Goal: Task Accomplishment & Management: Manage account settings

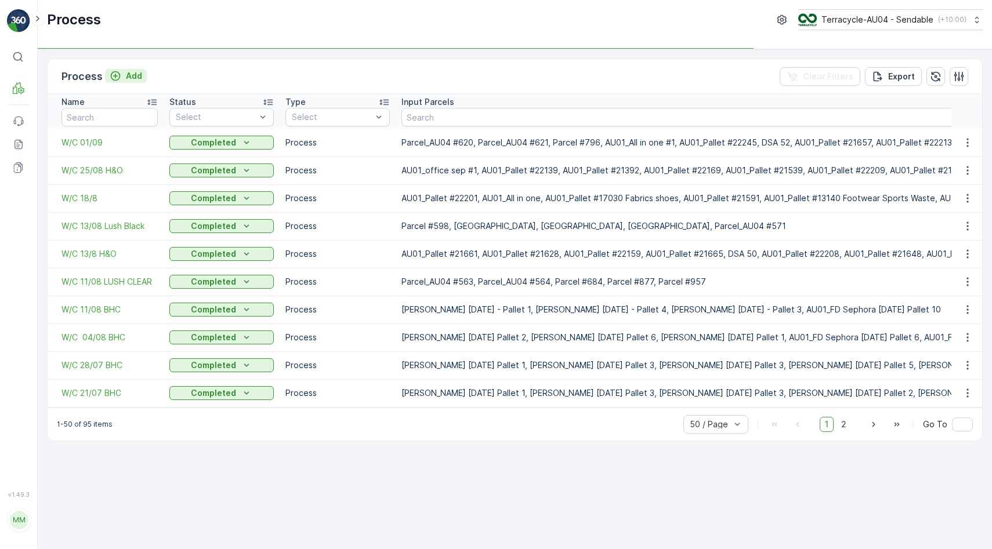
click at [136, 82] on button "Add" at bounding box center [126, 76] width 42 height 14
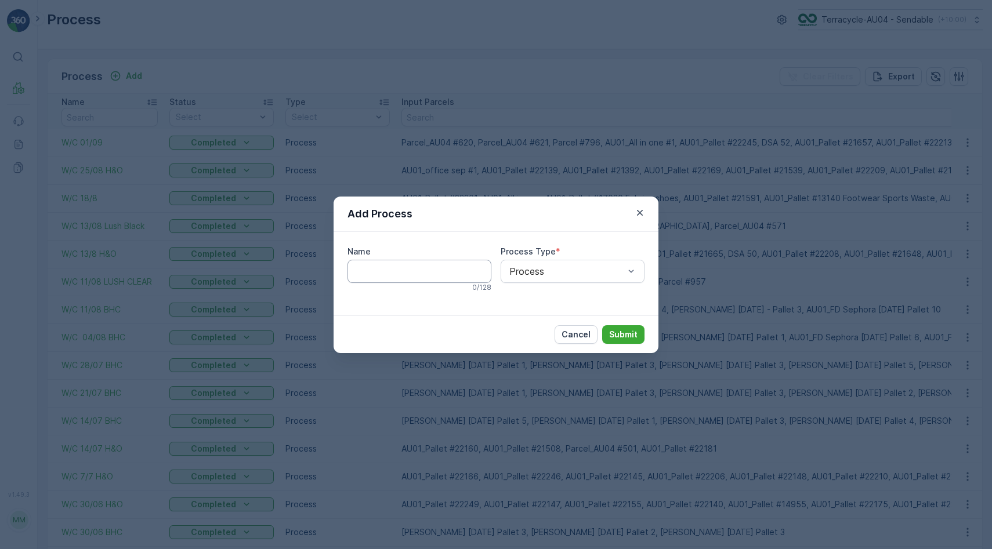
click at [373, 269] on input "Name" at bounding box center [419, 271] width 144 height 23
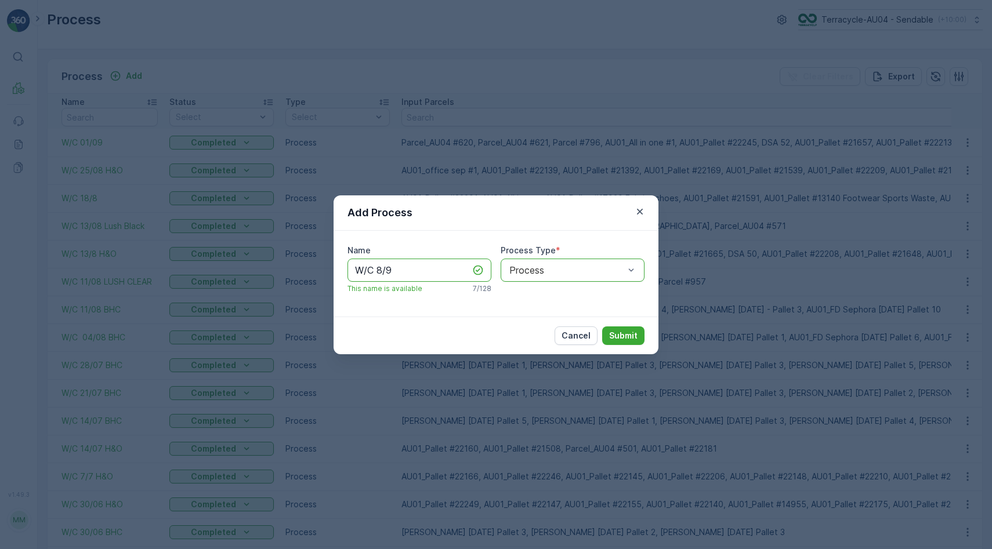
click at [437, 269] on input "W/C 8/9" at bounding box center [419, 270] width 144 height 23
type input "W/C 8/9 H&O"
click at [624, 337] on p "Submit" at bounding box center [623, 336] width 28 height 12
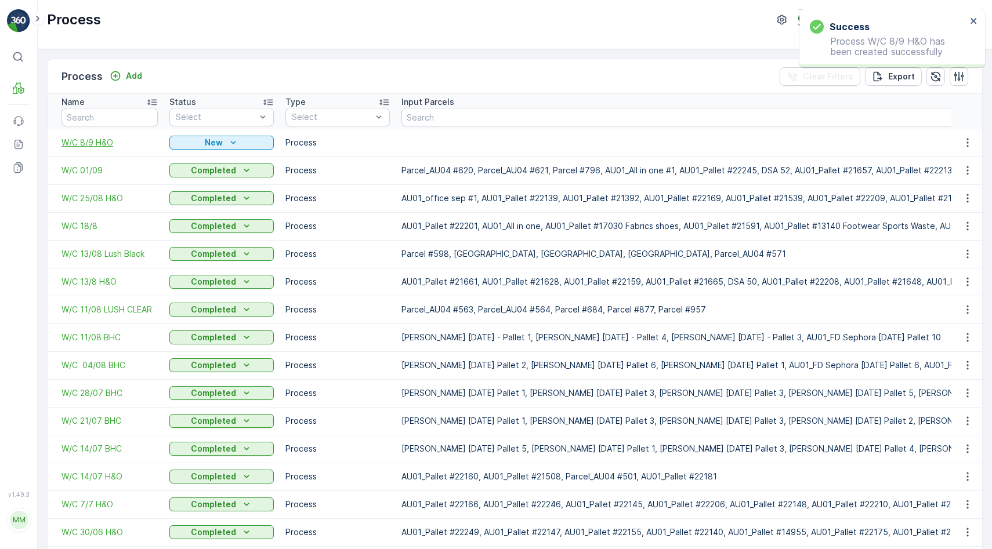
click at [106, 140] on span "W/C 8/9 H&O" at bounding box center [109, 143] width 96 height 12
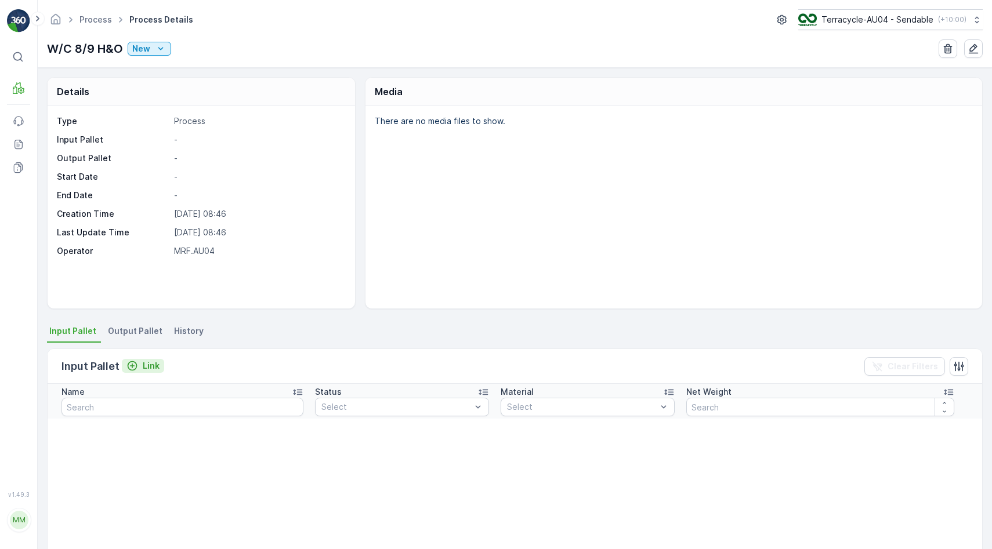
click at [149, 367] on p "Link" at bounding box center [151, 366] width 17 height 12
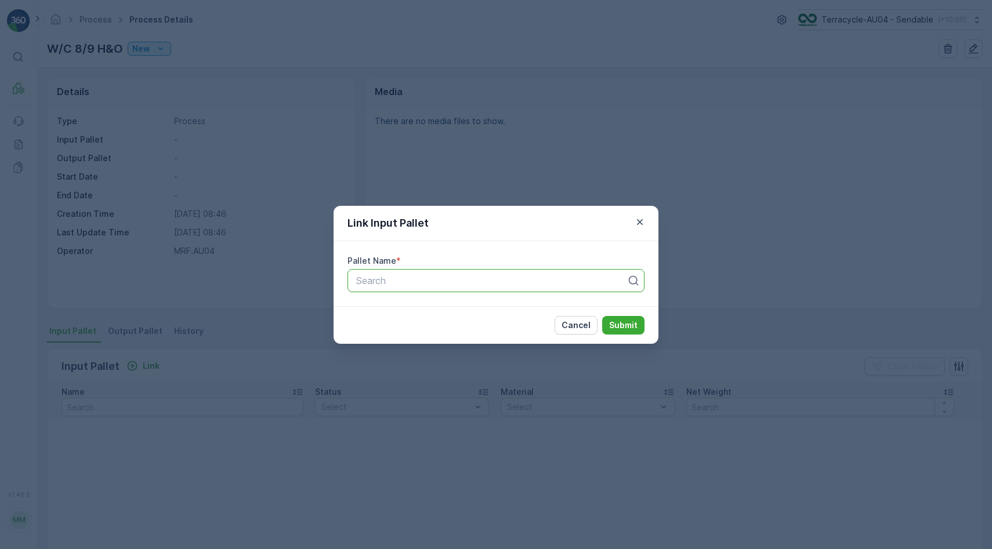
paste input "AU01_Pallet #22184"
type input "AU01_Pallet #22184"
click at [456, 313] on div "AU01_Pallet #22184" at bounding box center [495, 309] width 283 height 10
click at [630, 318] on button "Submit" at bounding box center [623, 325] width 42 height 19
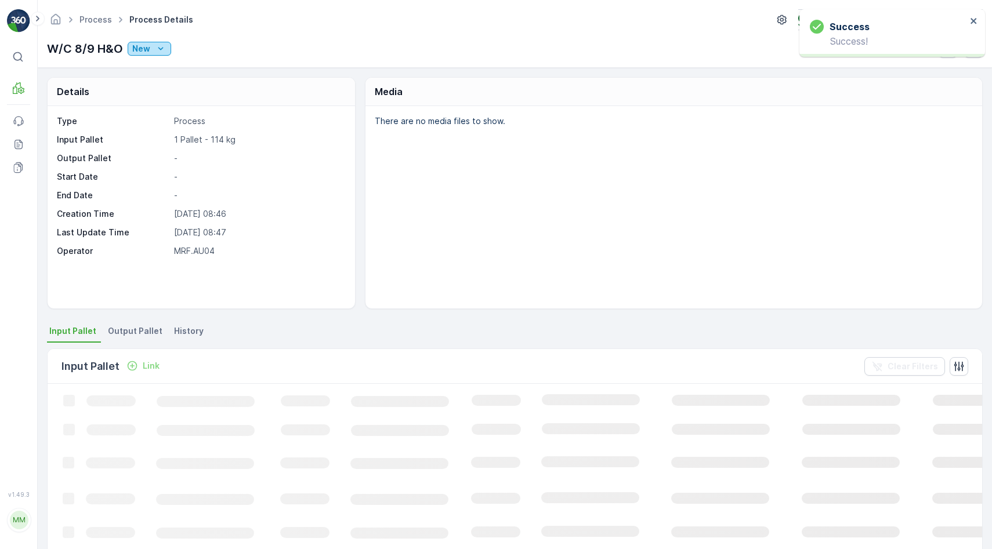
click at [151, 51] on div "New" at bounding box center [149, 49] width 34 height 12
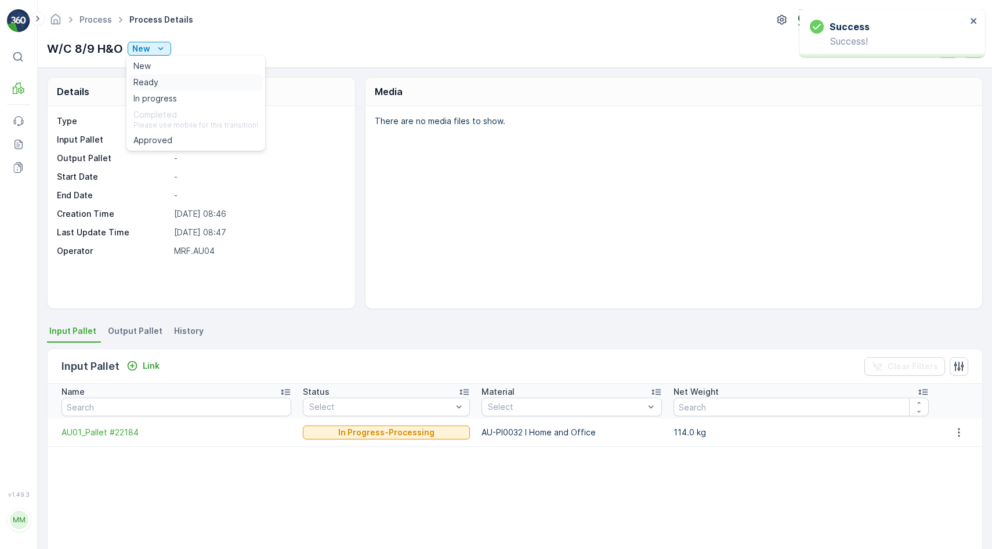
click at [161, 88] on div "Ready" at bounding box center [196, 82] width 134 height 16
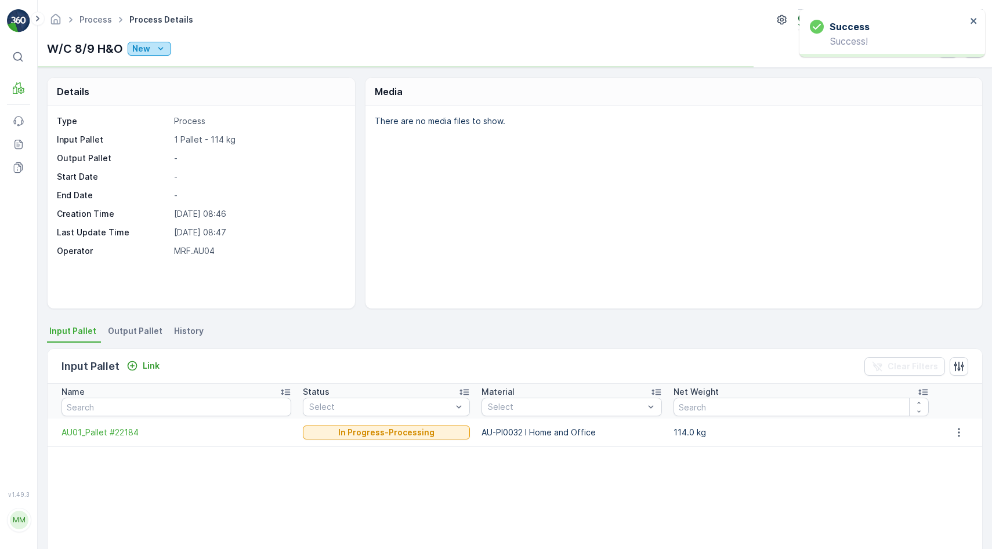
click at [153, 47] on div "New" at bounding box center [149, 49] width 34 height 12
click at [165, 99] on span "In progress" at bounding box center [154, 99] width 43 height 12
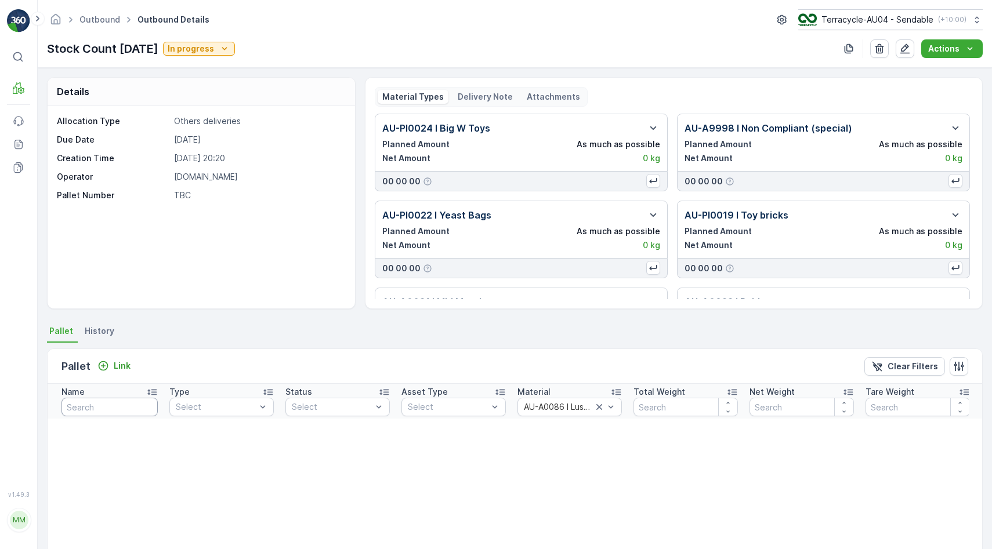
click at [110, 411] on input "text" at bounding box center [109, 407] width 96 height 19
type input "22184"
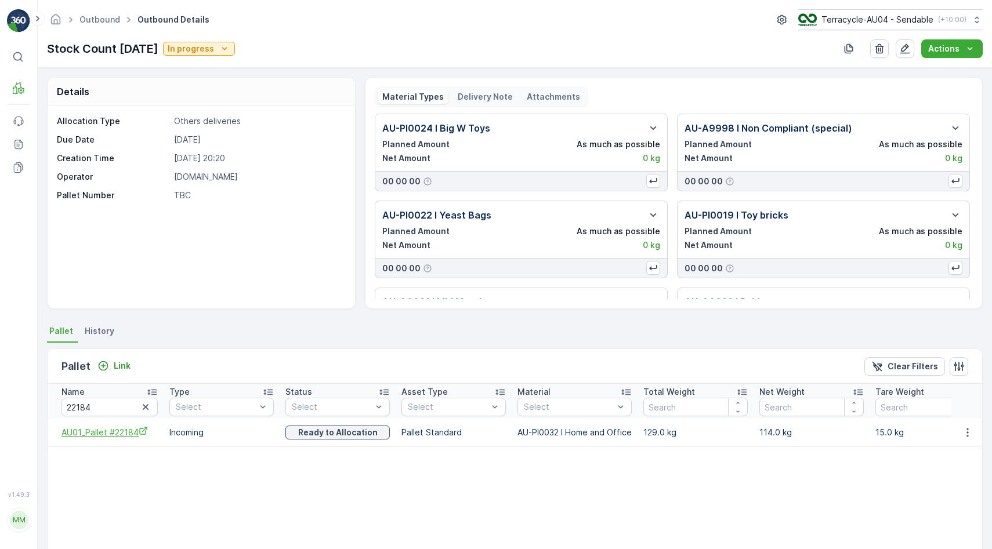
click at [144, 434] on icon "AU01_Pallet #22184" at bounding box center [143, 431] width 8 height 8
click at [760, 490] on div "Name 22184 Type Select Status Select Asset Type Select Material Select Total We…" at bounding box center [515, 467] width 934 height 166
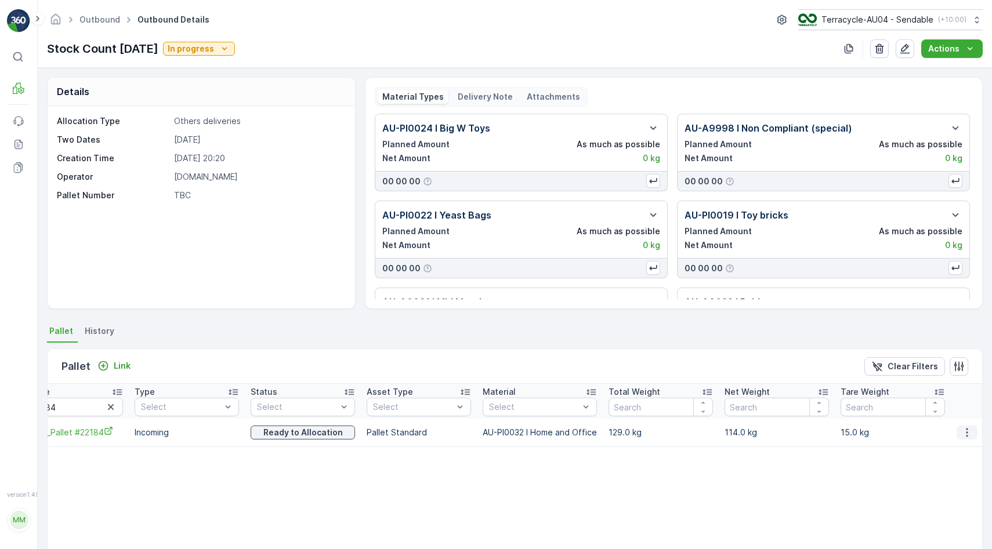
click at [963, 434] on icon "button" at bounding box center [967, 433] width 12 height 12
click at [956, 466] on span "Unlink Pallet" at bounding box center [943, 472] width 47 height 12
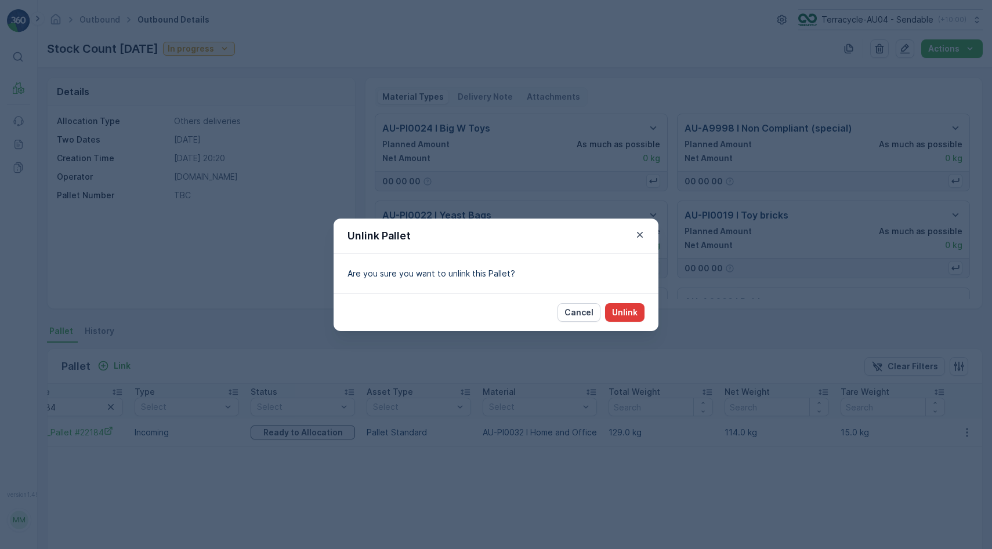
click at [619, 313] on p "Unlink" at bounding box center [625, 313] width 26 height 12
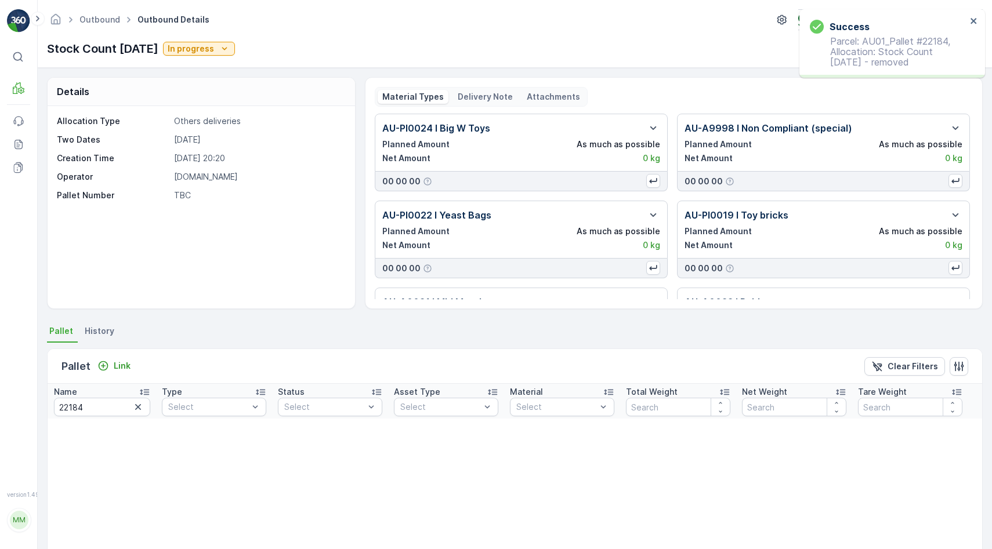
scroll to position [0, 10]
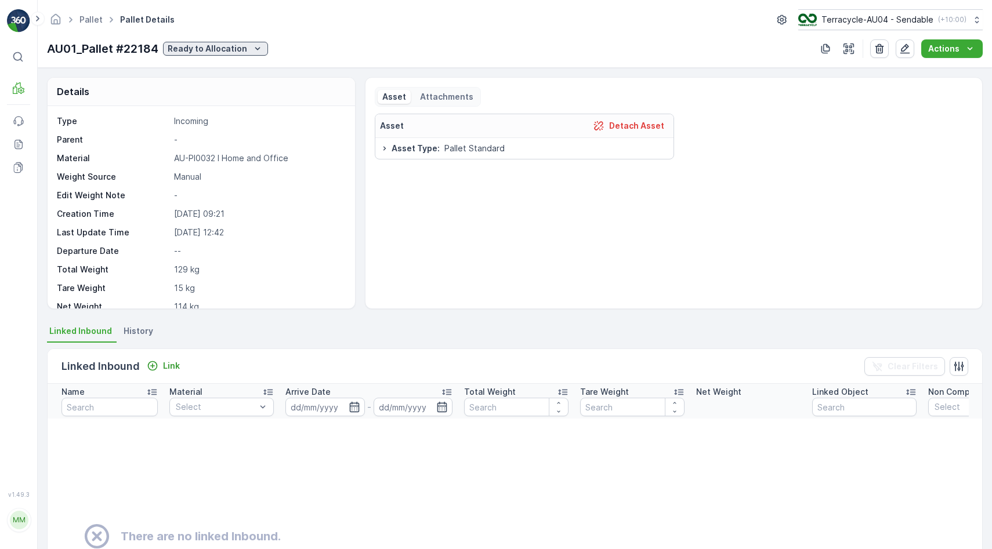
click at [223, 50] on p "Ready to Allocation" at bounding box center [207, 49] width 79 height 12
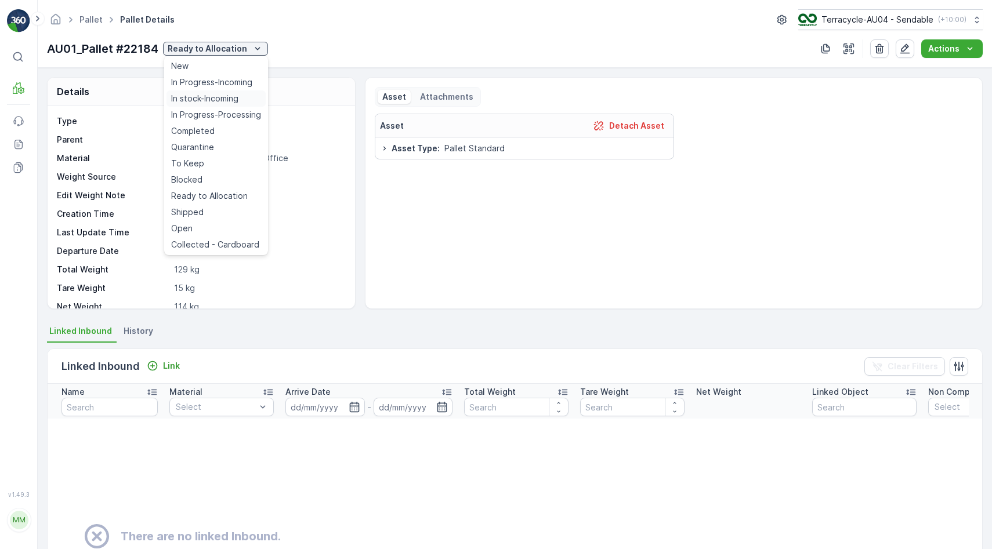
click at [217, 106] on div "In stock-Incoming" at bounding box center [215, 98] width 99 height 16
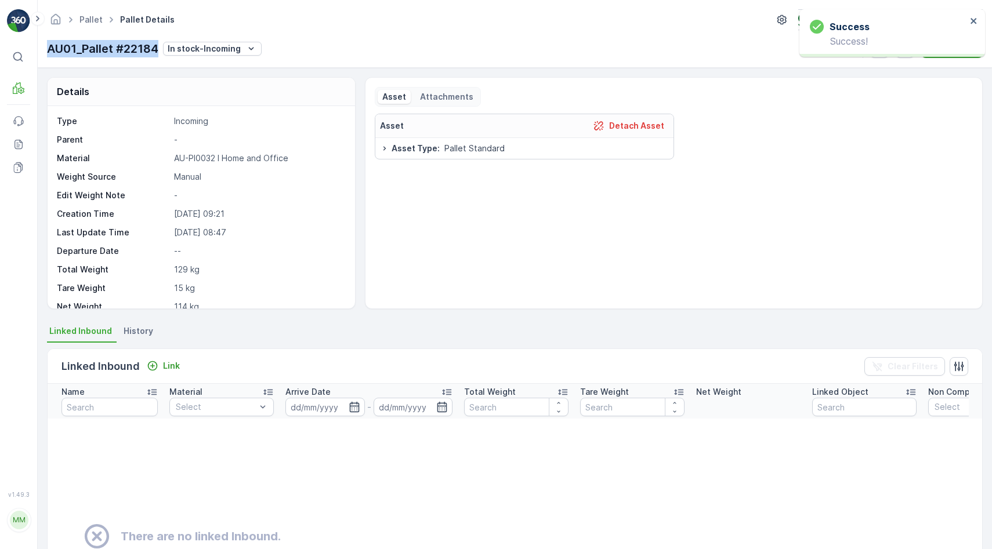
drag, startPoint x: 46, startPoint y: 49, endPoint x: 156, endPoint y: 53, distance: 110.3
click at [156, 53] on div "Pallet Pallet Details Terracycle-AU04 - Sendable ( +10:00 ) AU01_Pallet #22184 …" at bounding box center [515, 34] width 954 height 68
copy p "AU01_Pallet #22184"
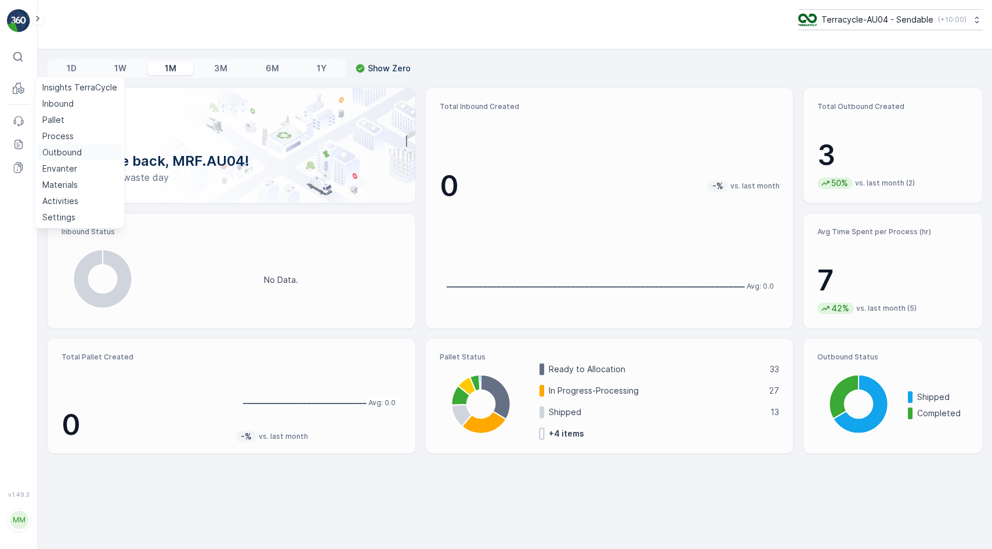
click at [67, 154] on p "Outbound" at bounding box center [61, 153] width 39 height 12
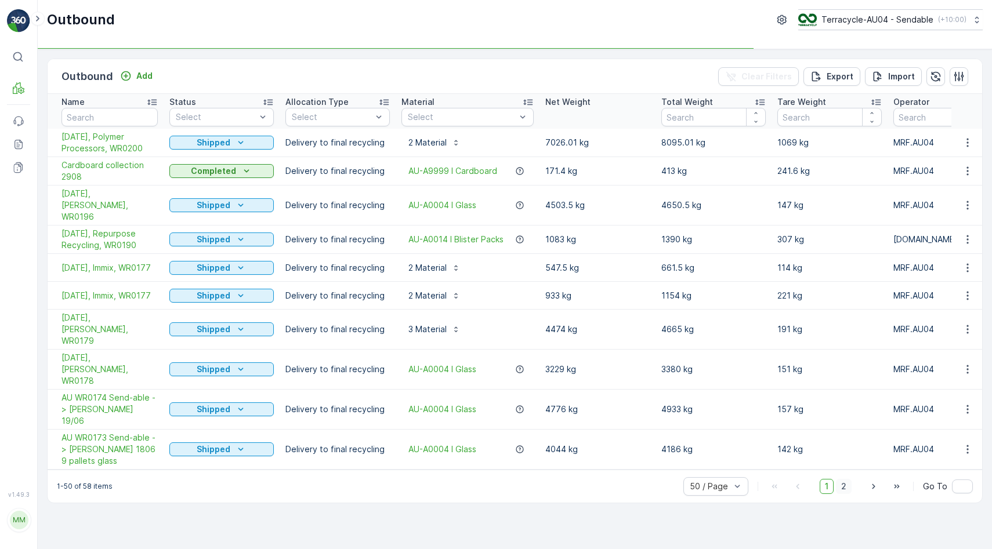
click at [848, 479] on span "2" at bounding box center [844, 486] width 16 height 15
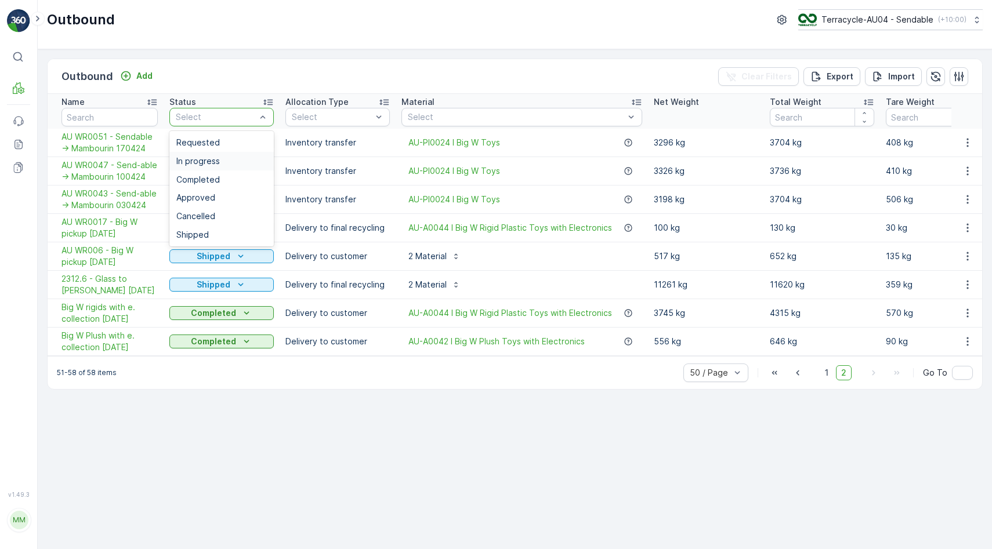
click at [215, 166] on div "In progress" at bounding box center [221, 161] width 104 height 19
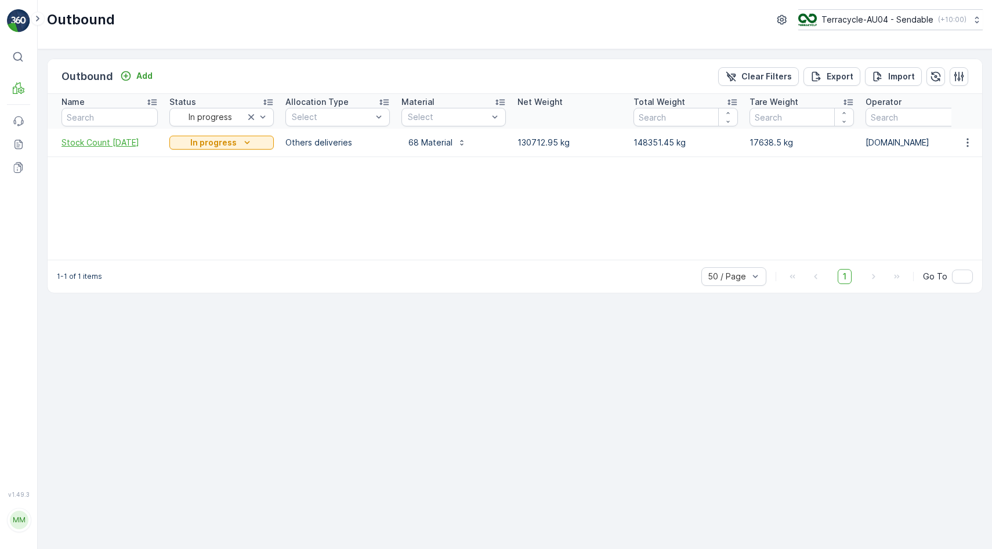
click at [120, 143] on span "Stock Count [DATE]" at bounding box center [109, 143] width 96 height 12
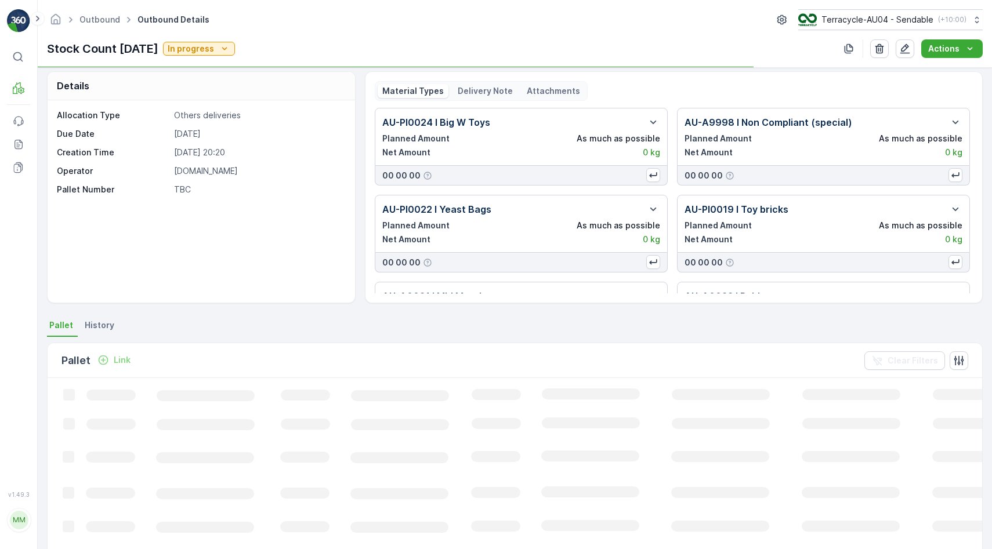
scroll to position [10, 0]
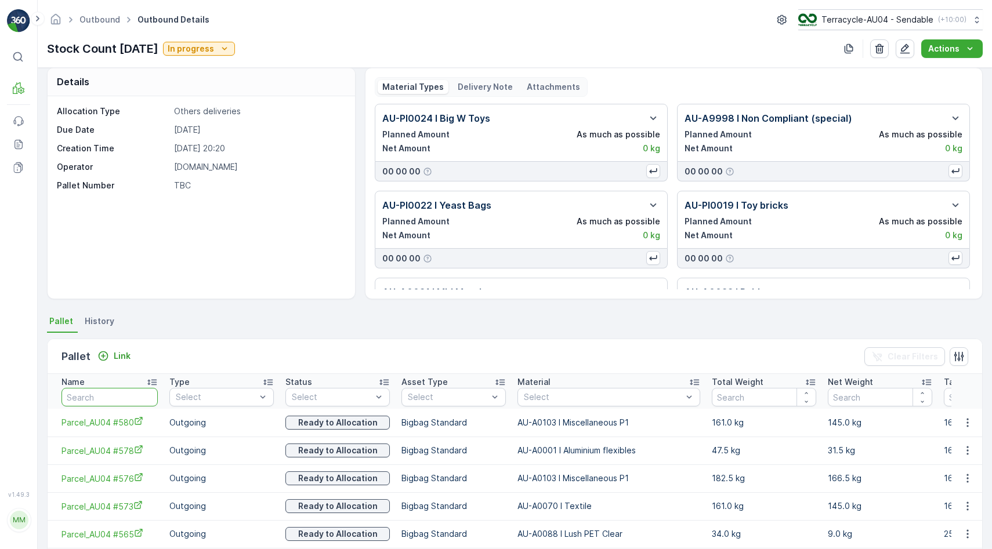
click at [111, 400] on input "text" at bounding box center [109, 397] width 96 height 19
type input "856"
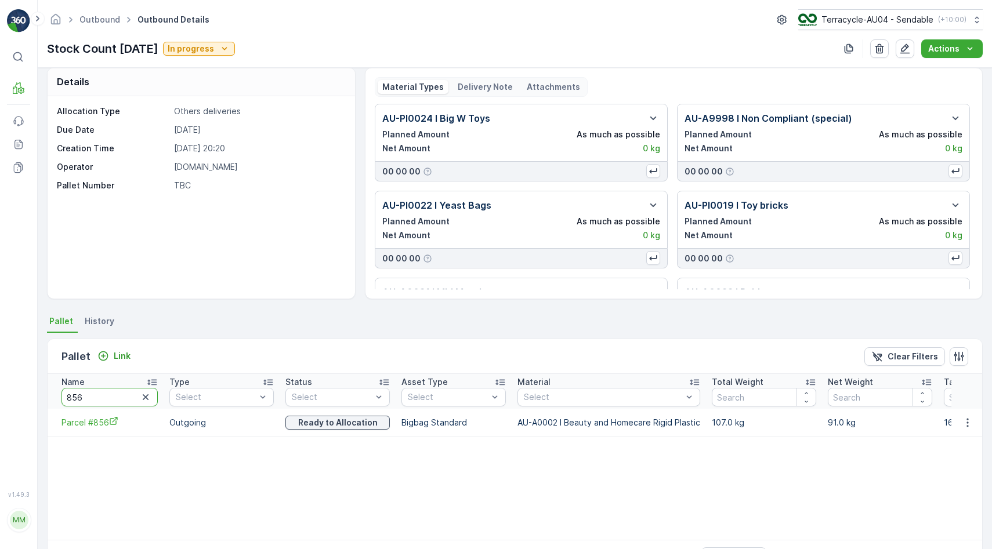
click at [93, 395] on input "856" at bounding box center [109, 397] width 96 height 19
type input "8"
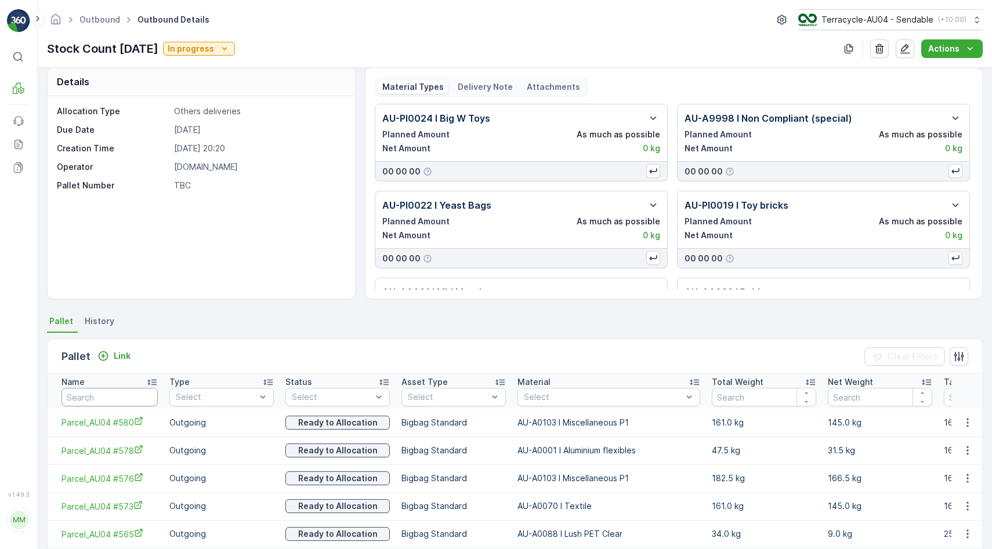
click at [93, 388] on input "text" at bounding box center [109, 397] width 96 height 19
type input "1"
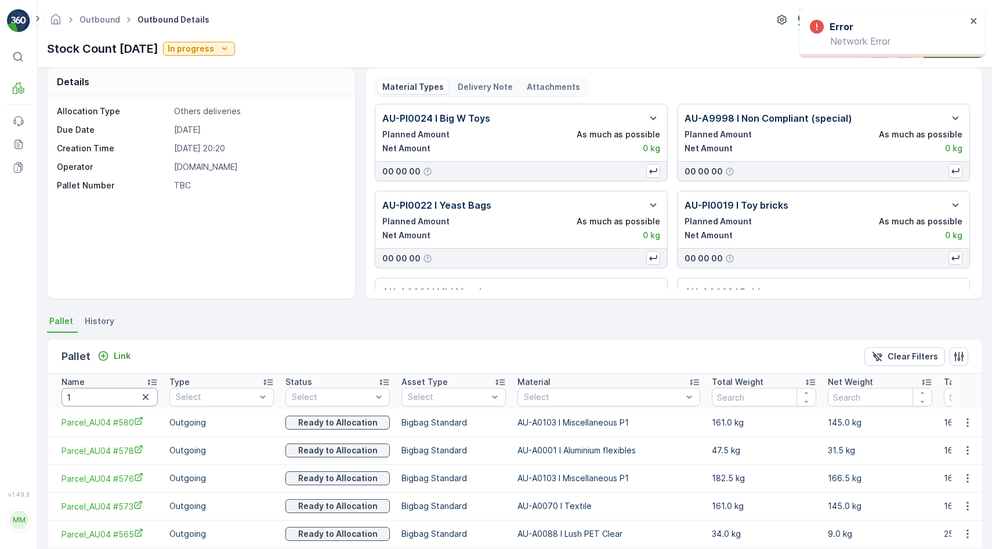
click at [99, 393] on input "1" at bounding box center [109, 397] width 96 height 19
type input "18979"
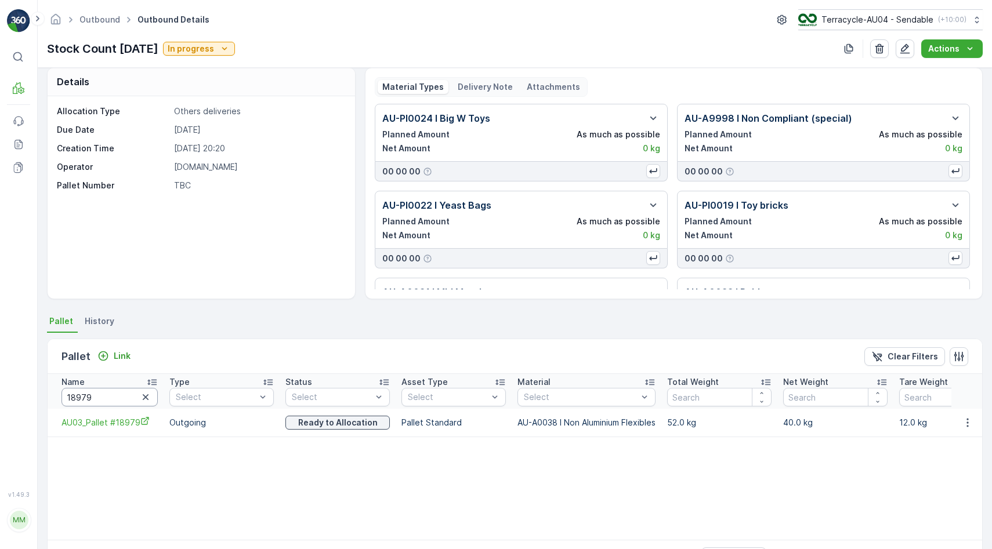
click at [97, 403] on input "18979" at bounding box center [109, 397] width 96 height 19
type input "551"
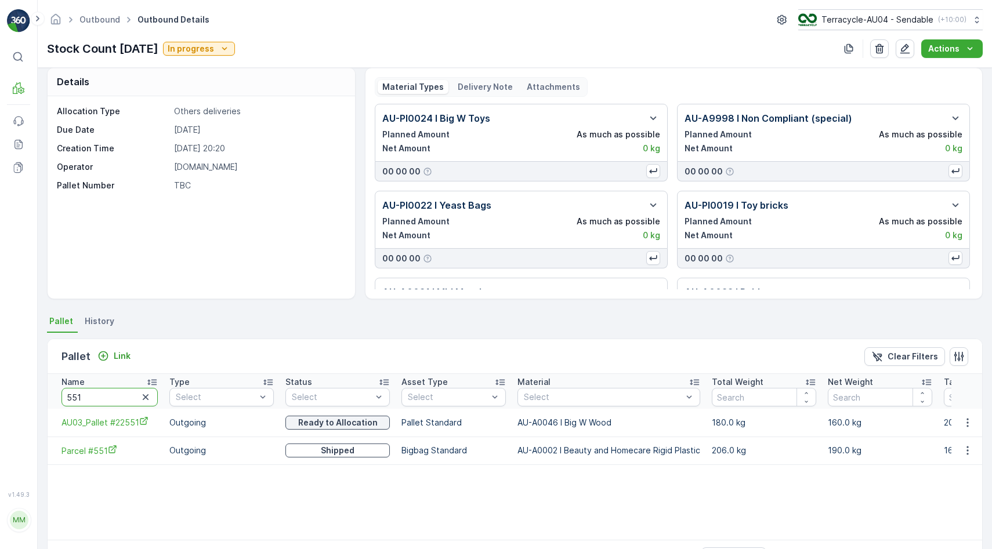
click at [118, 396] on input "551" at bounding box center [109, 397] width 96 height 19
type input "16852"
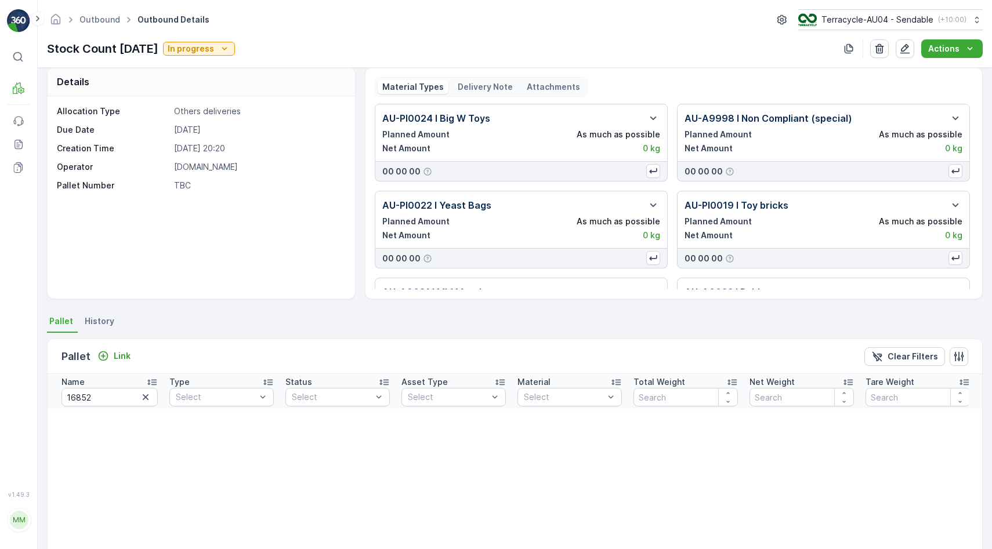
click at [112, 367] on div "Pallet Link Clear Filters" at bounding box center [515, 356] width 934 height 35
click at [114, 358] on p "Link" at bounding box center [122, 356] width 17 height 12
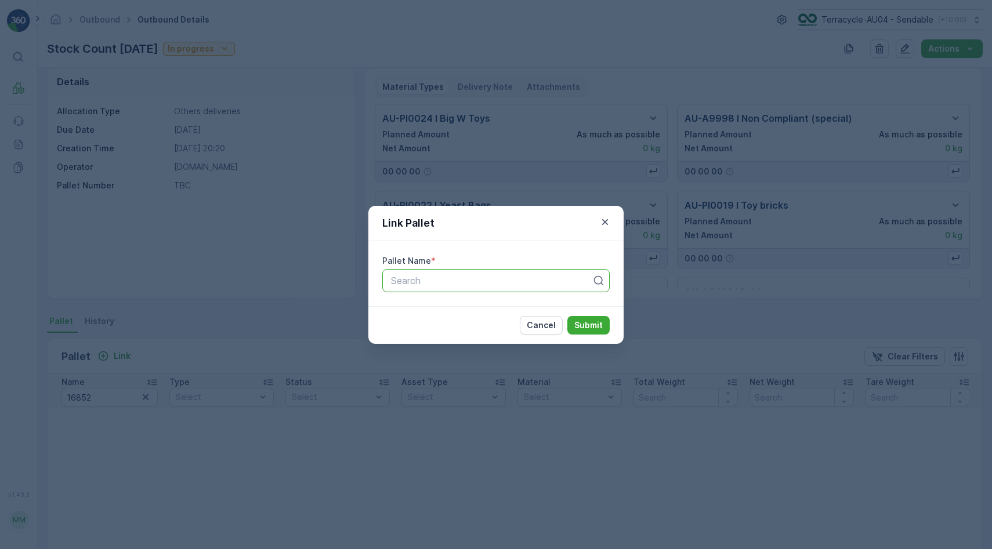
click at [462, 282] on div at bounding box center [491, 280] width 203 height 10
drag, startPoint x: 390, startPoint y: 280, endPoint x: 491, endPoint y: 278, distance: 101.5
click at [491, 278] on div "AU03_Pallet #16852" at bounding box center [491, 280] width 203 height 10
type input "AU03_Pallet #16852"
click at [302, 53] on div "Link Pallet Pallet Name * Use Up and Down to choose options, press Enter to sel…" at bounding box center [496, 274] width 992 height 549
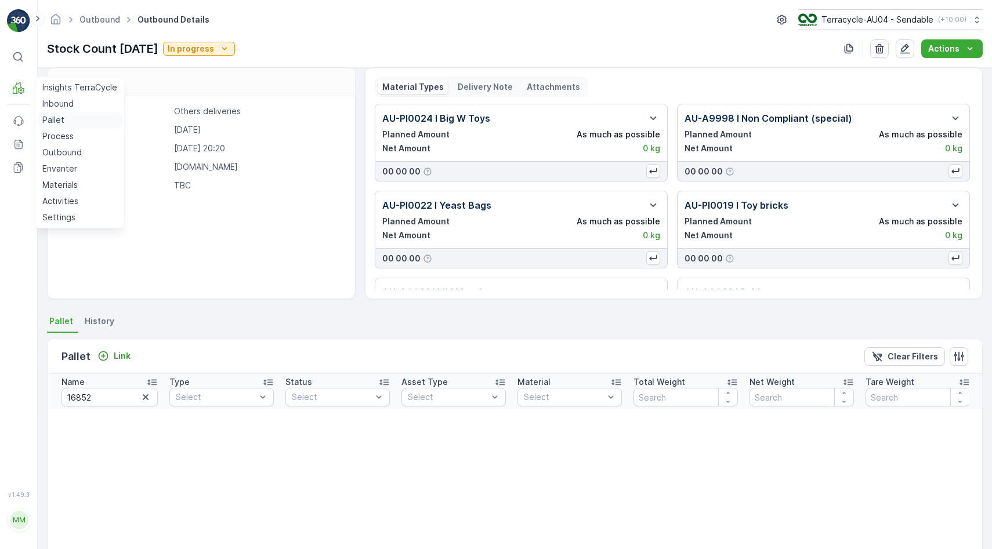
click at [62, 118] on p "Pallet" at bounding box center [53, 120] width 22 height 12
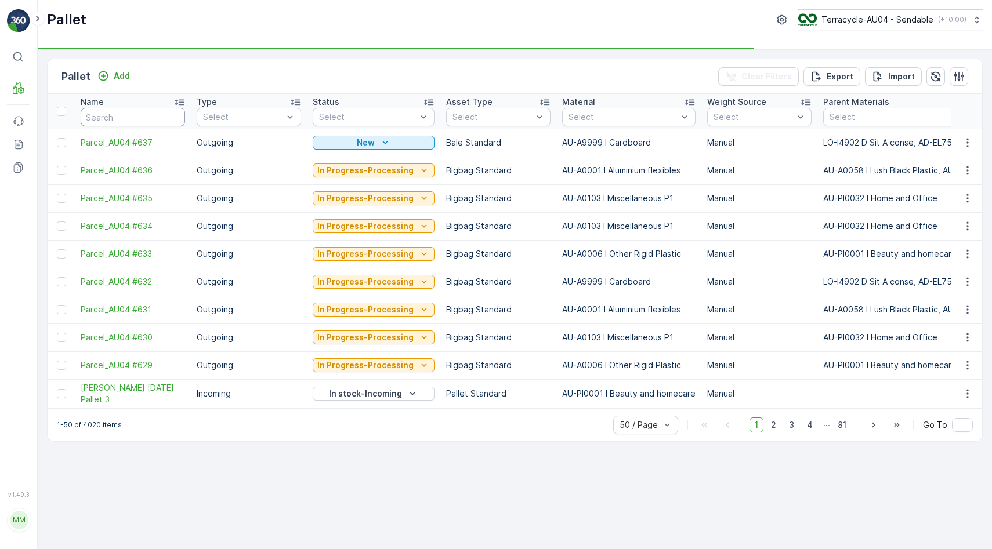
click at [135, 117] on input "text" at bounding box center [133, 117] width 104 height 19
paste input "AU03_Pallet #16852"
type input "AU03_Pallet #16852"
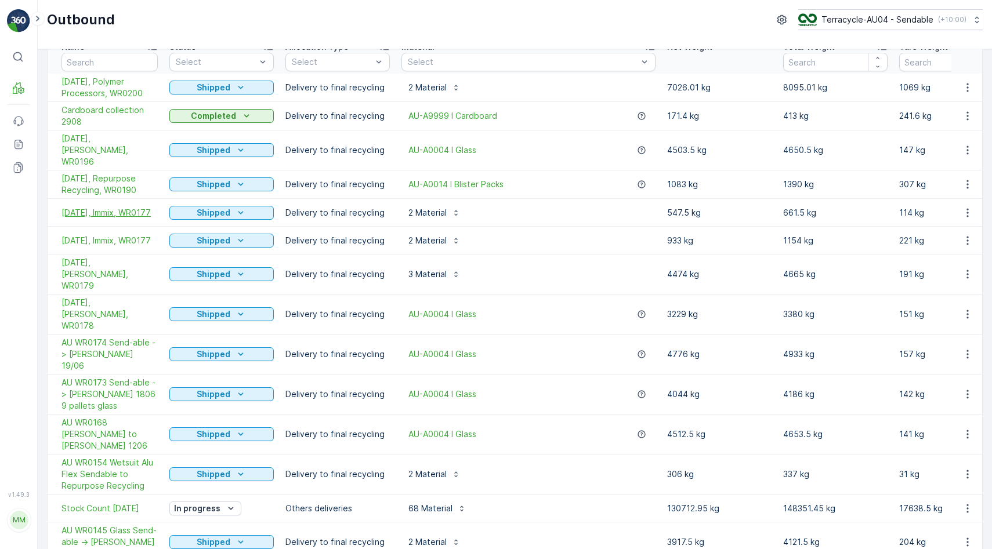
scroll to position [56, 0]
click at [89, 502] on span "Stock Count [DATE]" at bounding box center [109, 508] width 96 height 12
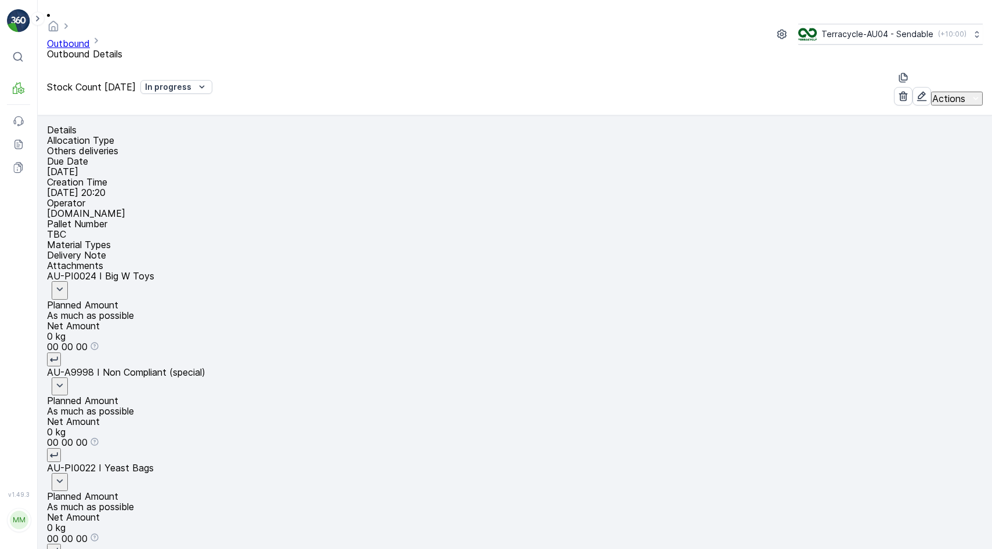
type input "22601"
type input "116"
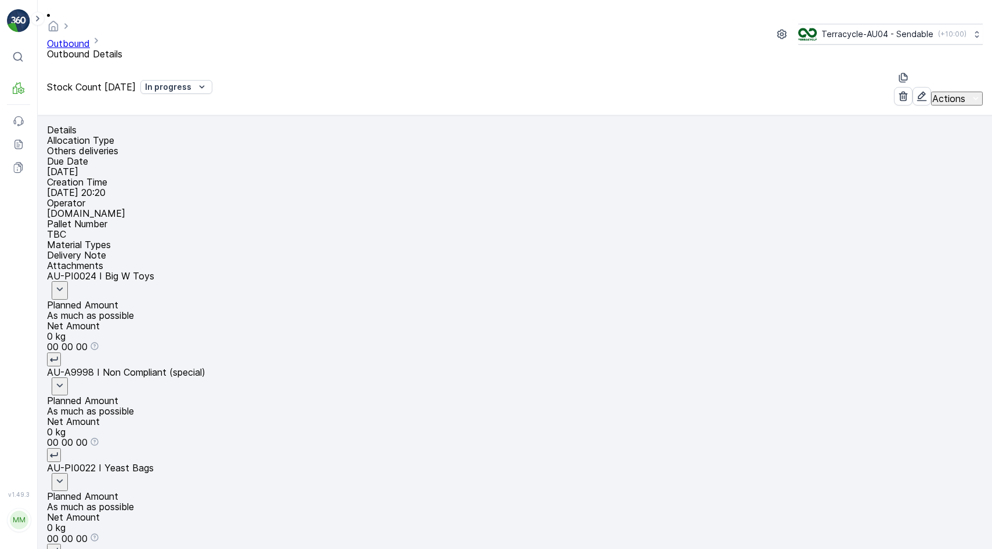
type input "1"
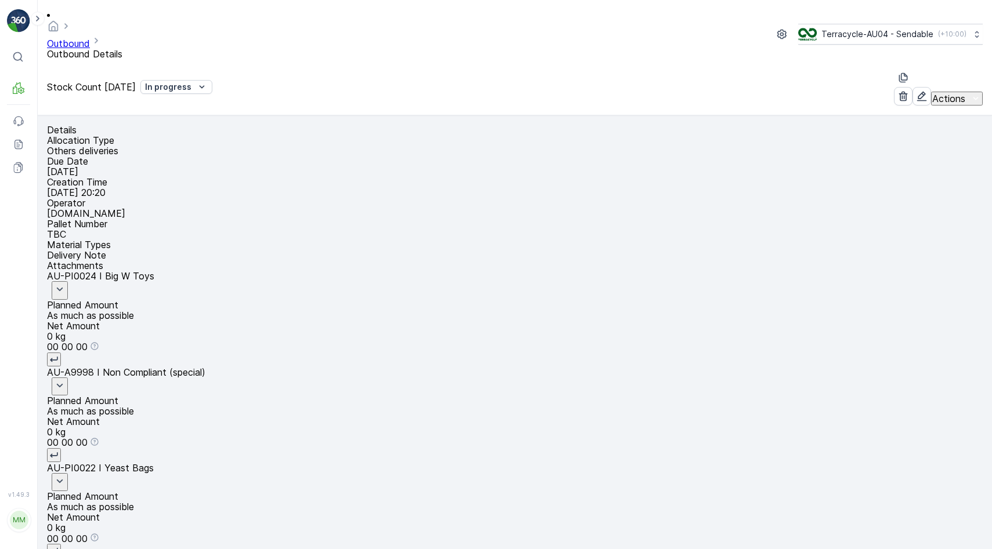
type input "163"
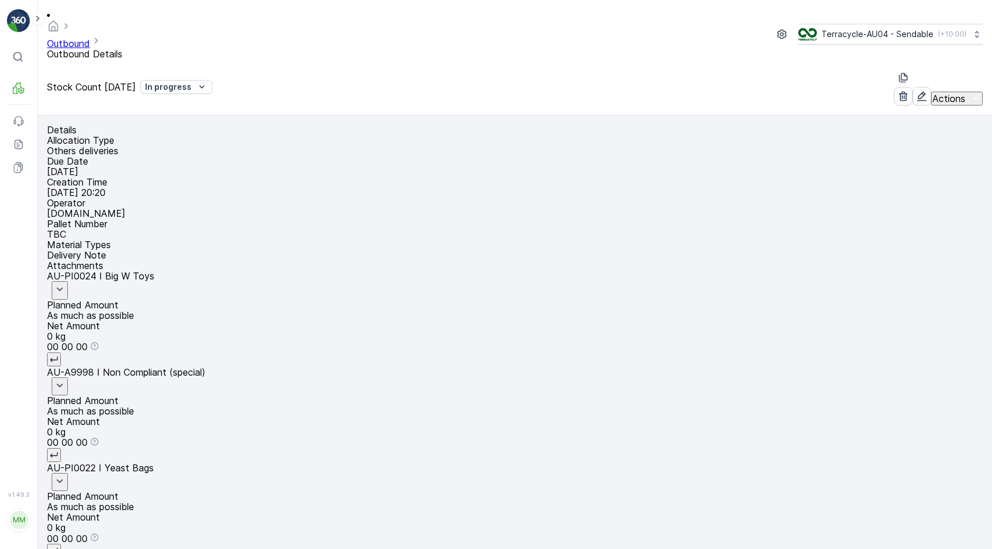
type input "112"
drag, startPoint x: 92, startPoint y: 412, endPoint x: -49, endPoint y: 412, distance: 140.3
click at [0, 412] on html "⌘B MRF Events Reports Documents v 1.49.3 MM MRF.AU04 monika.tur@terracycle.com …" at bounding box center [496, 274] width 992 height 549
type input "23"
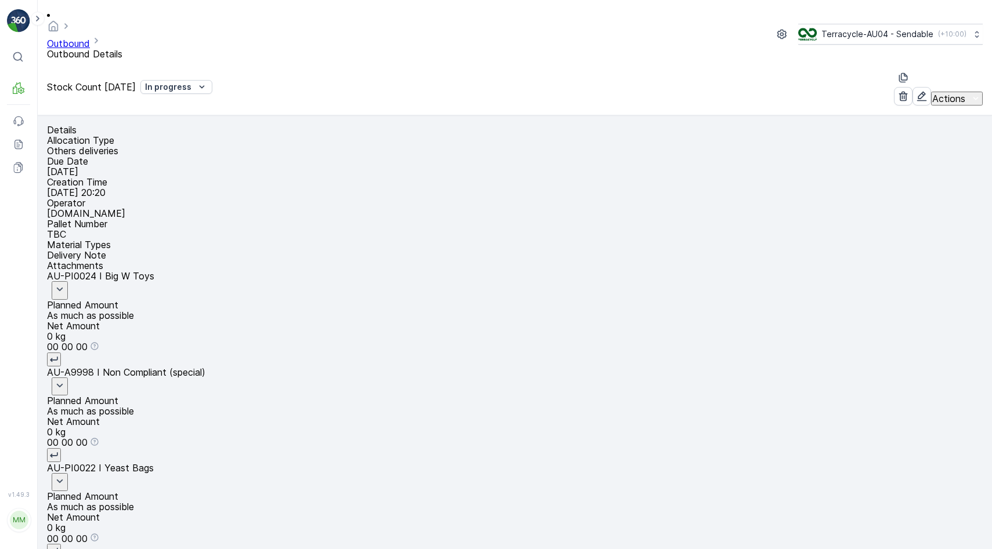
type input "23725"
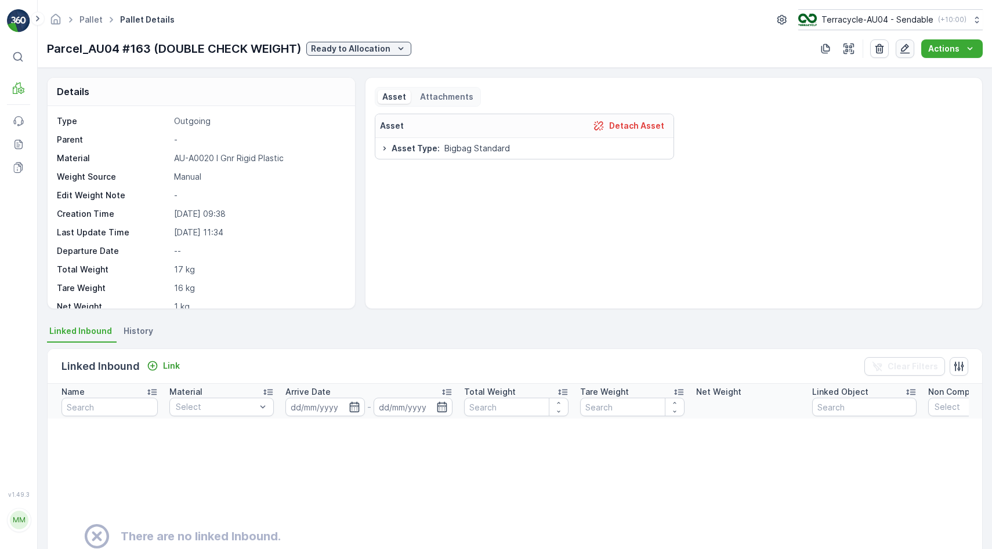
click at [906, 50] on icon "button" at bounding box center [905, 49] width 12 height 12
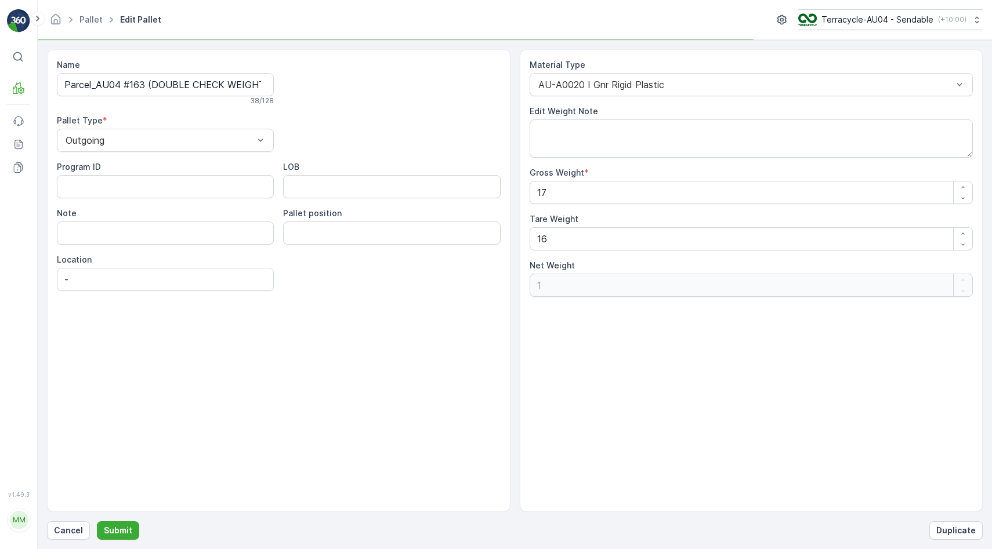
click at [549, 206] on div "Material Type AU-A0020 I Gnr Rigid Plastic Edit Weight Note Gross Weight * 17 T…" at bounding box center [751, 178] width 444 height 238
drag, startPoint x: 555, startPoint y: 199, endPoint x: 520, endPoint y: 197, distance: 35.4
click at [521, 197] on div "Material Type AU-A0020 I Gnr Rigid Plastic Edit Weight Note Gross Weight * 17 T…" at bounding box center [751, 280] width 463 height 463
type Weight "1"
type Weight "-15"
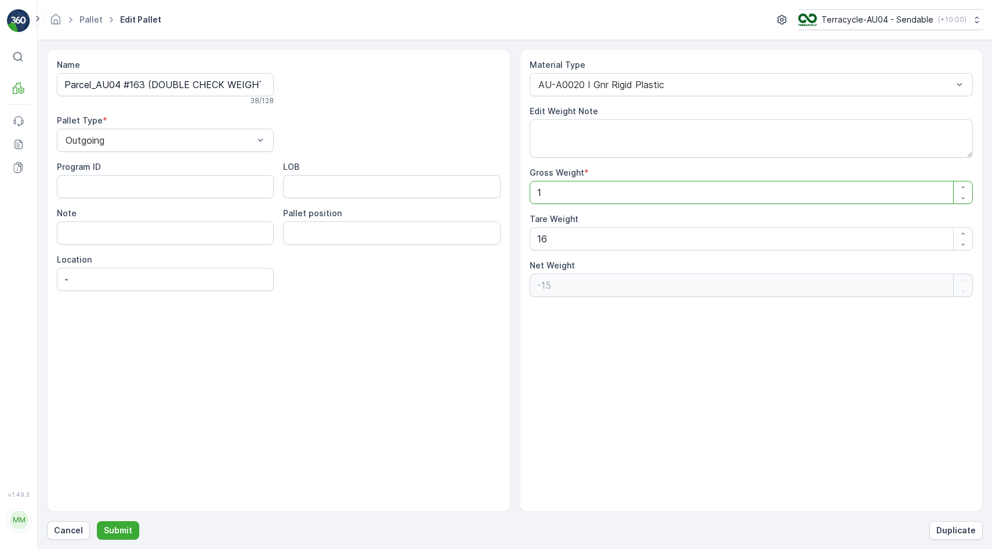
type Weight "14"
type Weight "-2"
type Weight "141"
type Weight "125"
type Weight "141"
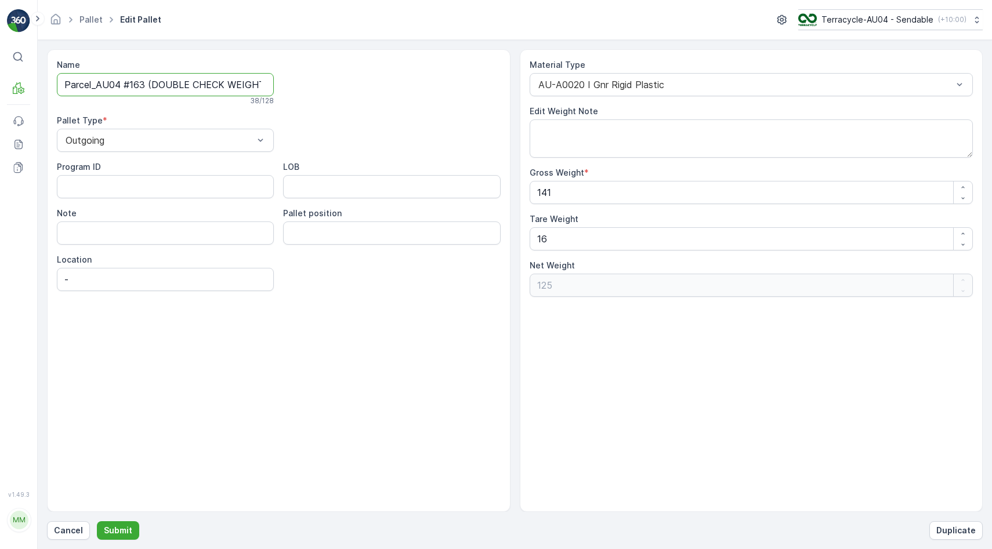
scroll to position [0, 5]
drag, startPoint x: 149, startPoint y: 84, endPoint x: 289, endPoint y: 82, distance: 139.8
click at [289, 82] on div "Name Parcel_AU04 #163 (DOUBLE CHECK WEIGHT) 38 / 128 Pallet Type * Outgoing Pro…" at bounding box center [279, 175] width 444 height 232
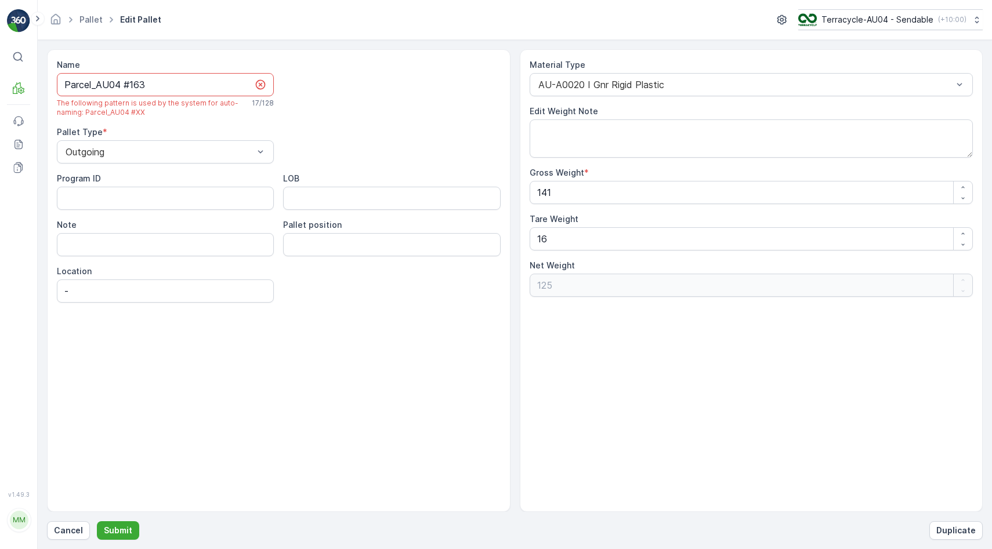
scroll to position [0, 0]
click at [296, 375] on div "Name Parcel_AU04 #163 The following pattern is used by the system for auto-nami…" at bounding box center [278, 280] width 463 height 463
click at [181, 85] on input "Parcel_AU04 #163" at bounding box center [165, 84] width 217 height 23
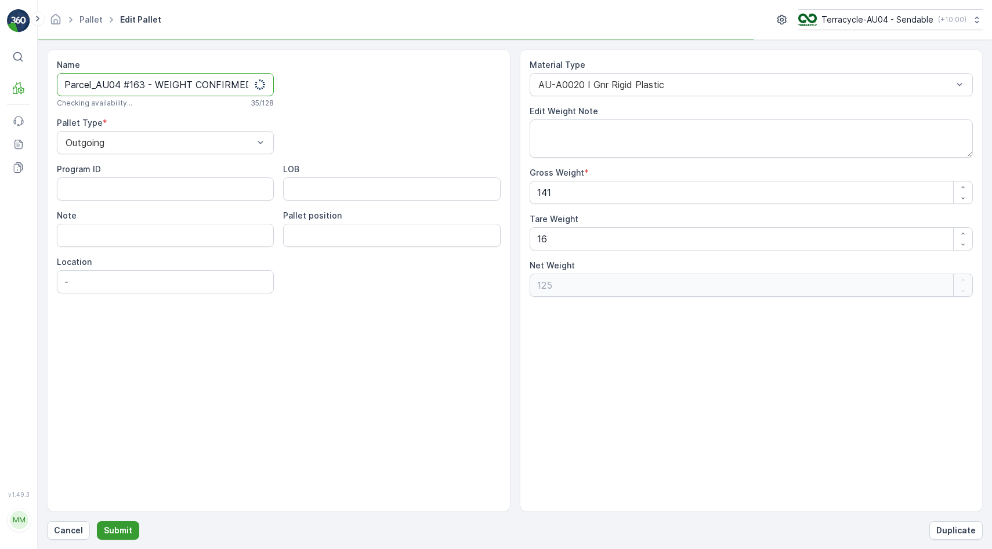
type input "Parcel_AU04 #163 - WEIGHT CONFIRMED"
click at [120, 531] on p "Submit" at bounding box center [118, 531] width 28 height 12
